Goal: Task Accomplishment & Management: Use online tool/utility

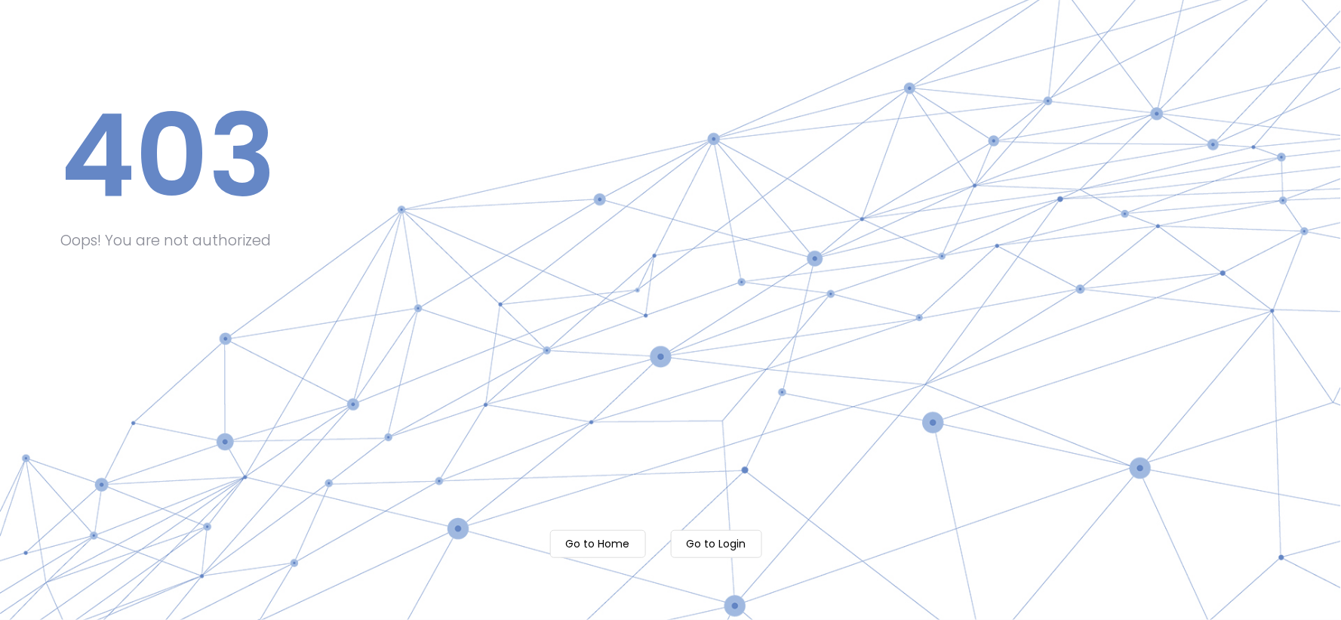
click at [718, 546] on m-button "Go to Login" at bounding box center [716, 544] width 91 height 28
click at [583, 546] on m-button "Go to Home" at bounding box center [598, 544] width 96 height 28
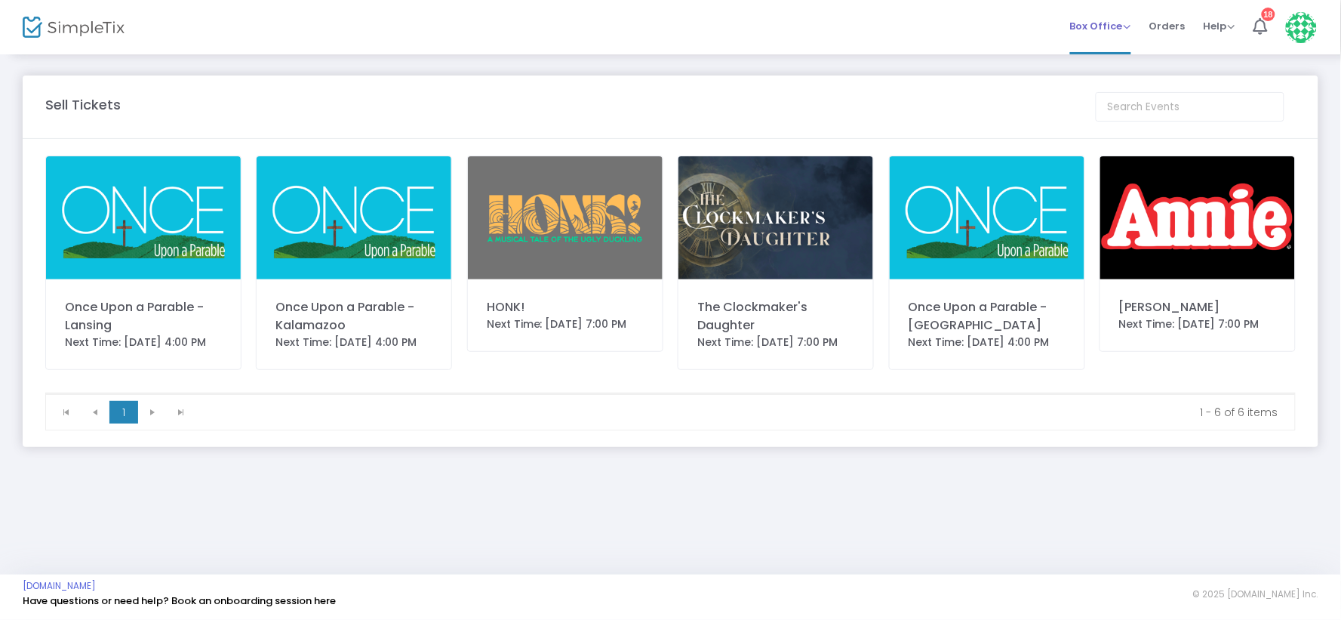
click at [1127, 27] on span "Box Office" at bounding box center [1100, 26] width 61 height 14
click at [1125, 50] on li "Sell Tickets" at bounding box center [1124, 49] width 108 height 29
click at [592, 210] on img at bounding box center [565, 217] width 195 height 123
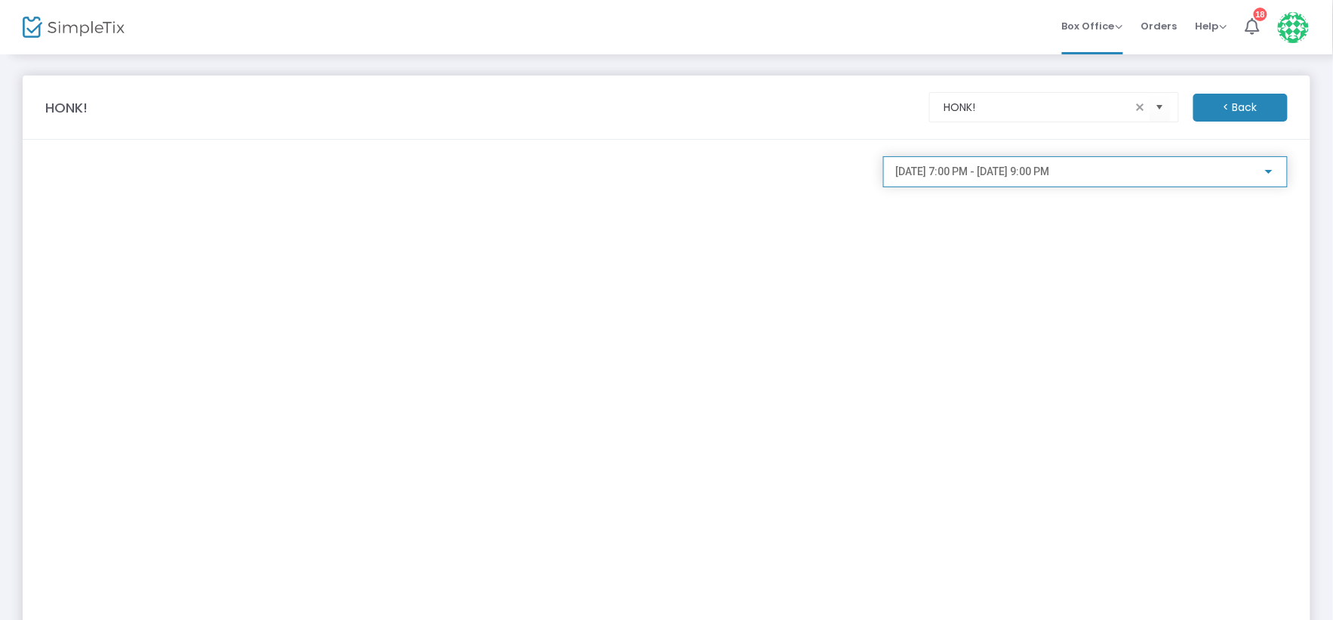
click at [1272, 171] on div at bounding box center [1269, 172] width 8 height 4
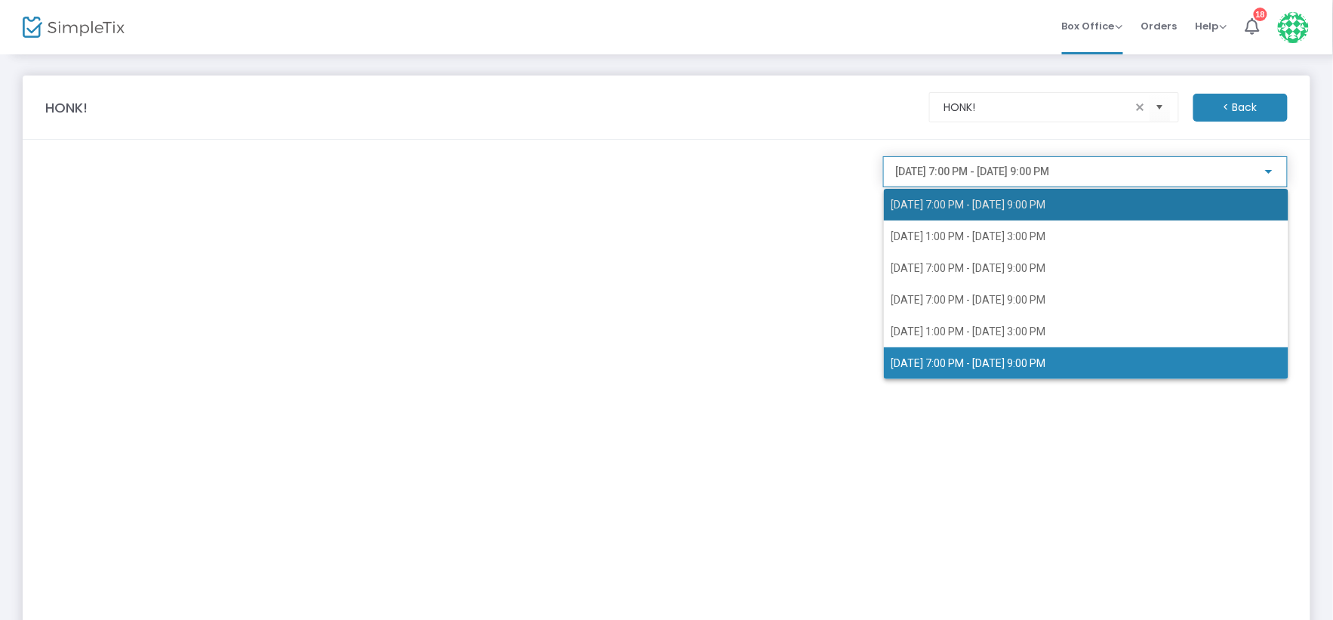
click at [1097, 205] on span "1/9/2026 @ 7:00 PM - 1/9/2026 @ 9:00 PM" at bounding box center [1085, 205] width 389 height 32
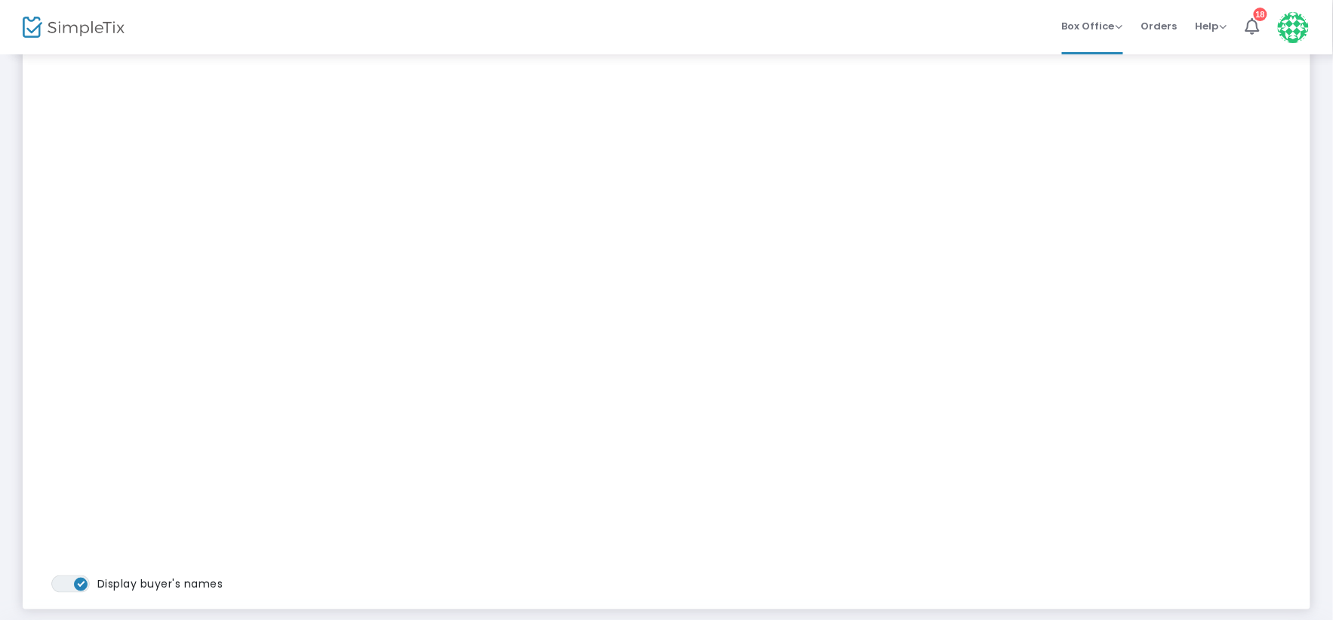
scroll to position [232, 0]
click at [1328, 68] on div "More Reports Export Sales Report Export Order List Refund Report Seat Inventory…" at bounding box center [666, 224] width 1333 height 808
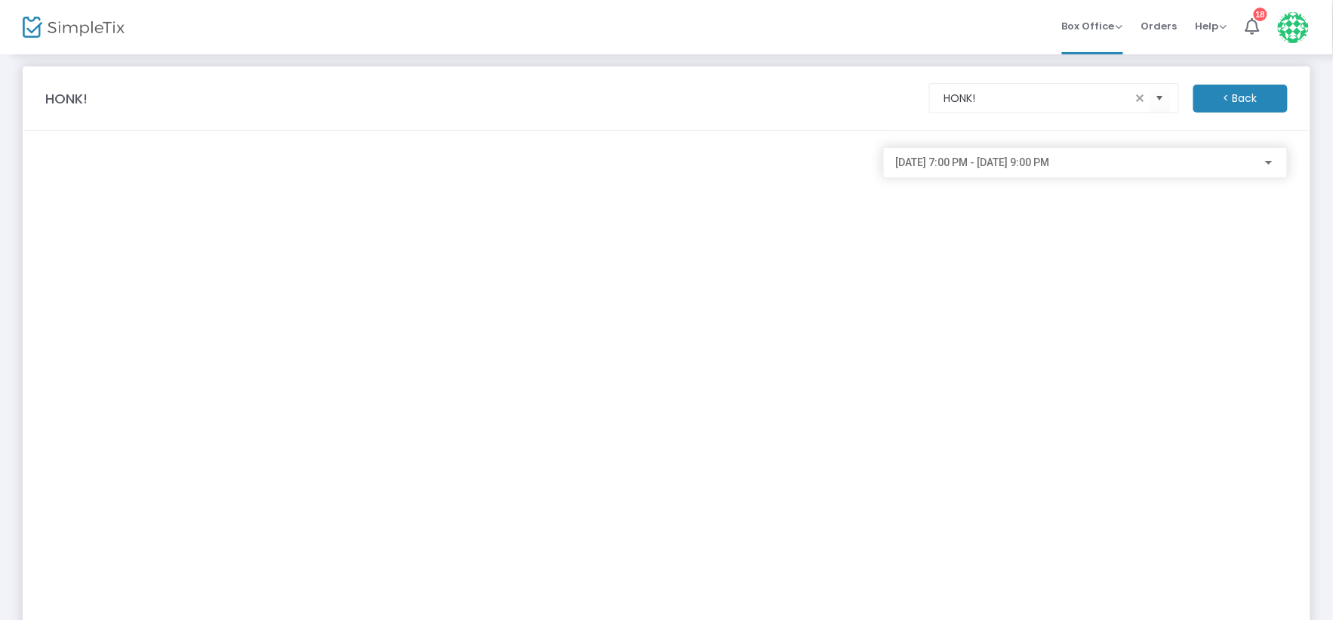
scroll to position [0, 0]
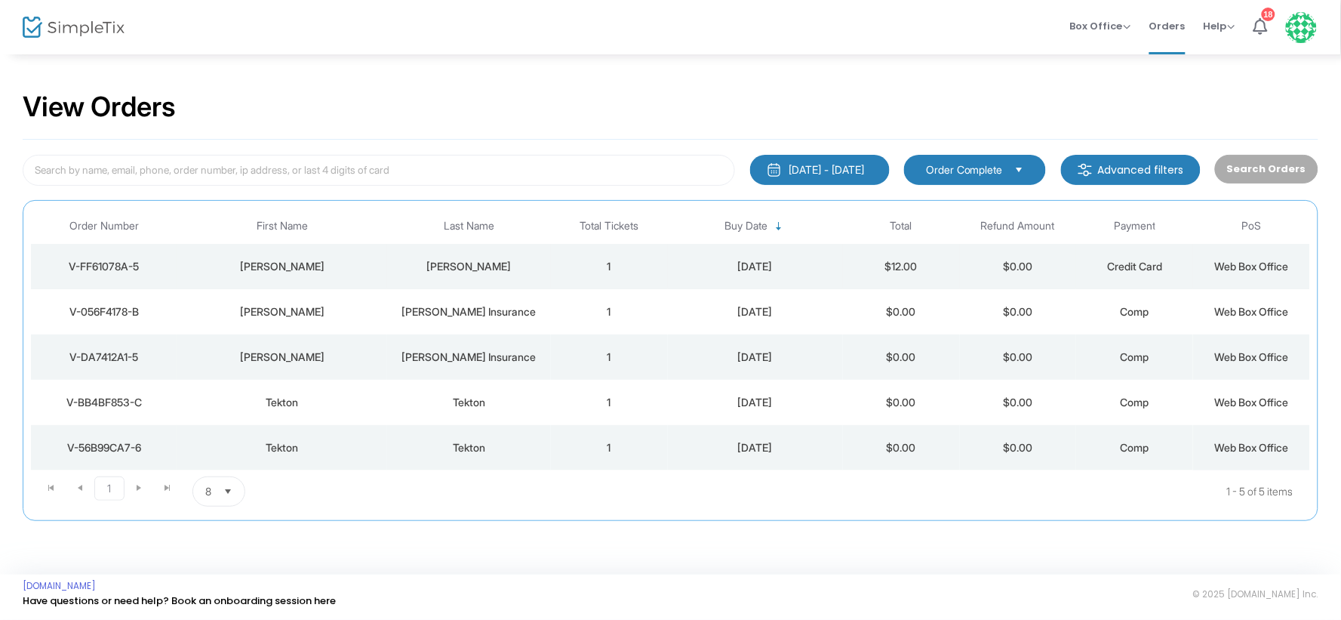
click at [97, 268] on div "V-FF61078A-5" at bounding box center [104, 266] width 138 height 15
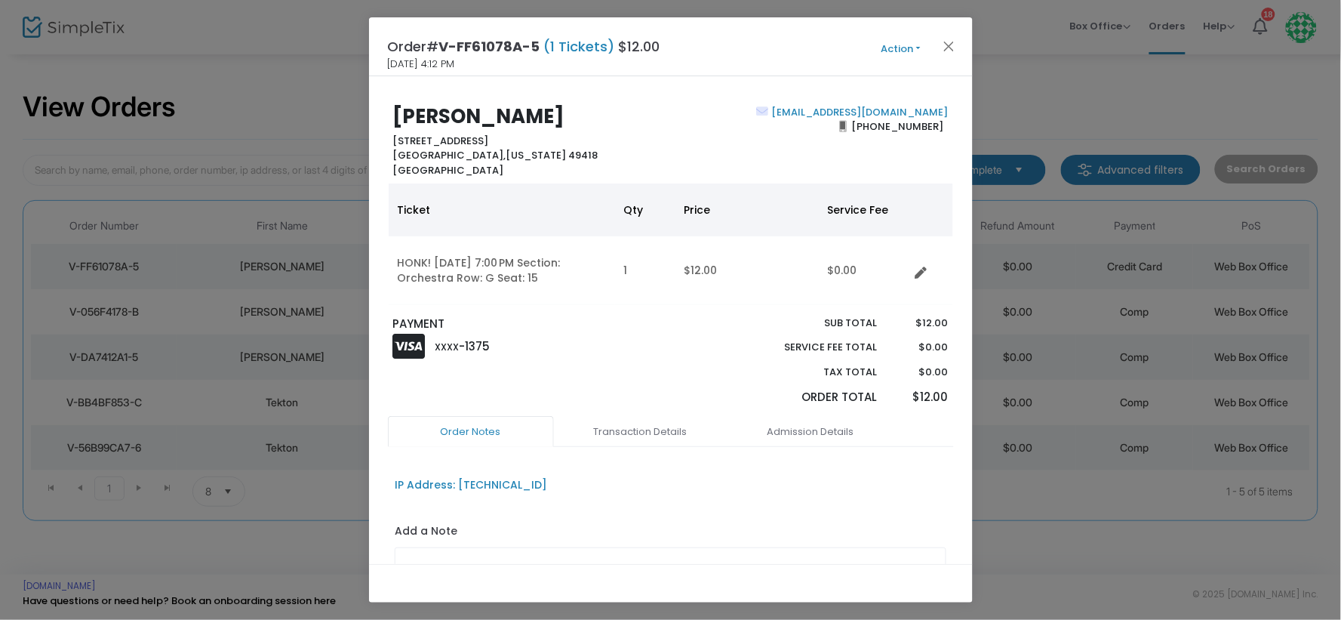
click at [916, 47] on button "Action" at bounding box center [901, 49] width 91 height 17
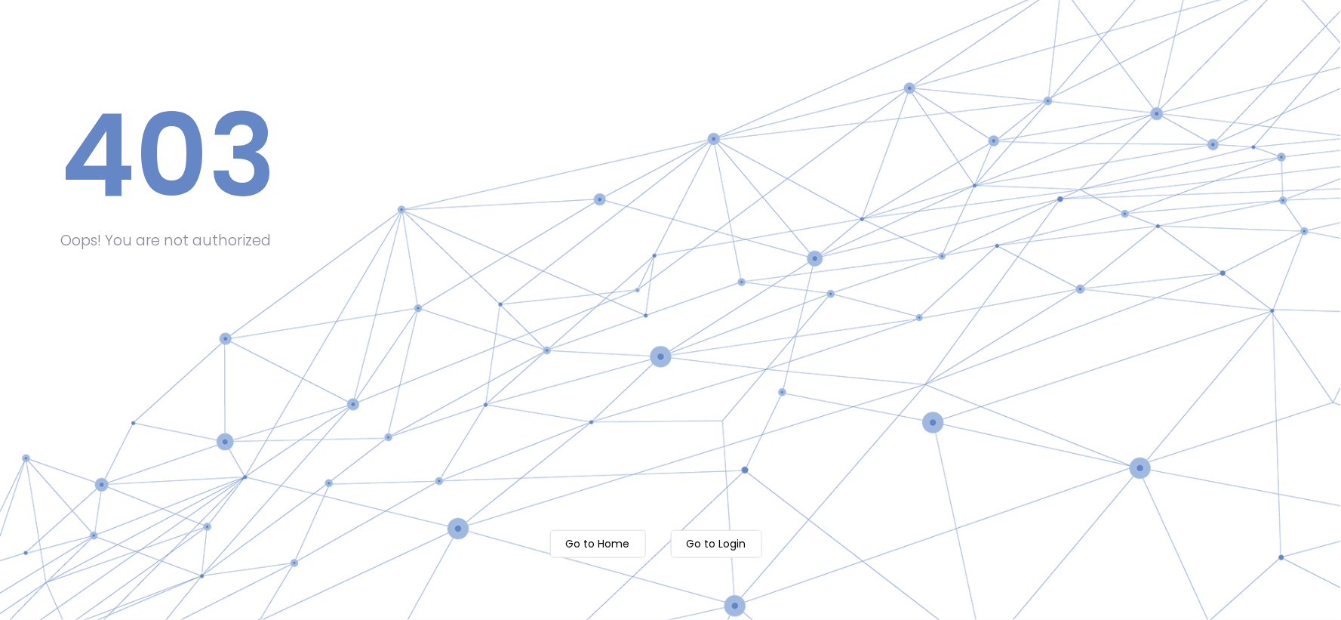
click at [722, 543] on m-button "Go to Login" at bounding box center [716, 544] width 91 height 28
click at [581, 547] on m-button "Go to Home" at bounding box center [598, 544] width 96 height 28
